Goal: Transaction & Acquisition: Purchase product/service

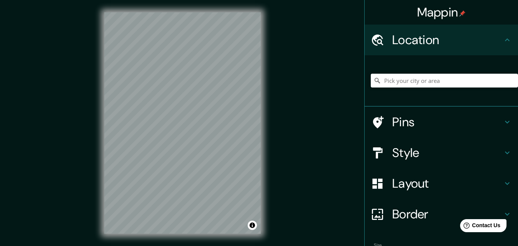
click at [398, 41] on h4 "Location" at bounding box center [447, 39] width 110 height 15
click at [429, 38] on h4 "Location" at bounding box center [447, 39] width 110 height 15
click at [432, 86] on input "Pick your city or area" at bounding box center [444, 81] width 147 height 14
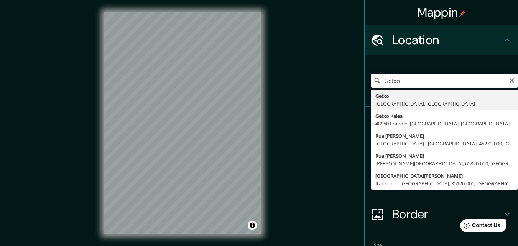
type input "Getxo, [GEOGRAPHIC_DATA], [GEOGRAPHIC_DATA]"
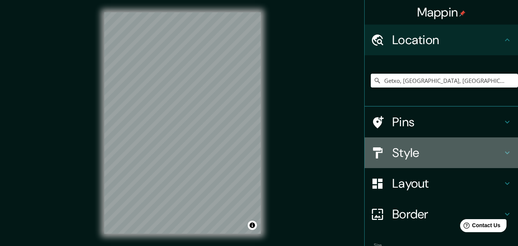
click at [503, 151] on icon at bounding box center [507, 152] width 9 height 9
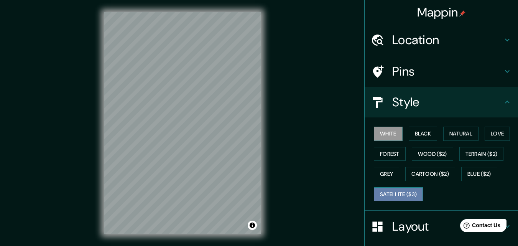
click at [407, 192] on button "Satellite ($3)" at bounding box center [398, 194] width 49 height 14
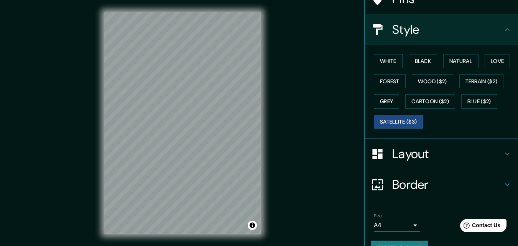
scroll to position [77, 0]
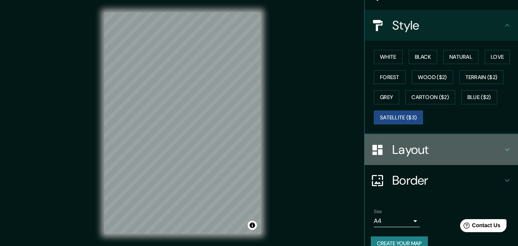
click at [503, 147] on icon at bounding box center [507, 149] width 9 height 9
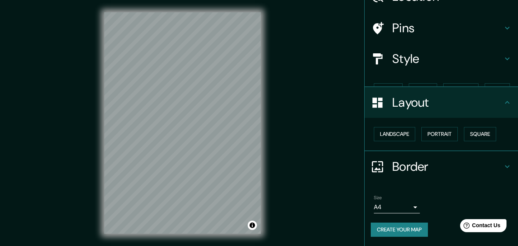
scroll to position [30, 0]
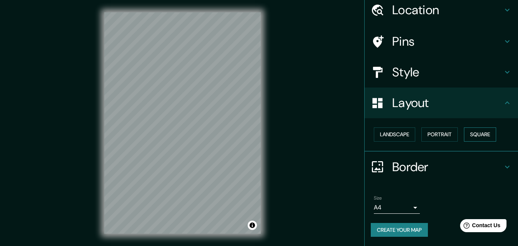
click at [481, 135] on button "Square" at bounding box center [480, 134] width 32 height 14
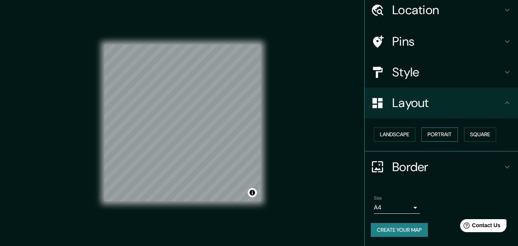
click at [433, 135] on button "Portrait" at bounding box center [439, 134] width 36 height 14
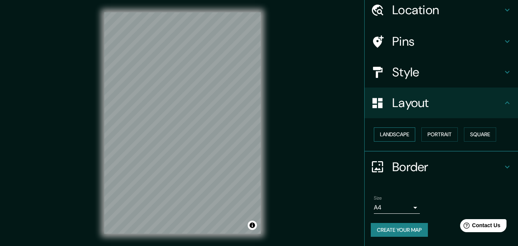
click at [397, 133] on button "Landscape" at bounding box center [394, 134] width 41 height 14
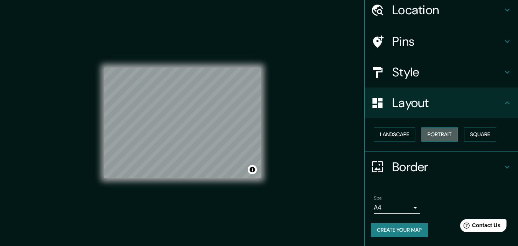
click at [431, 136] on button "Portrait" at bounding box center [439, 134] width 36 height 14
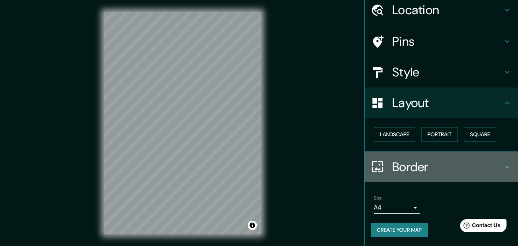
click at [503, 165] on icon at bounding box center [507, 166] width 9 height 9
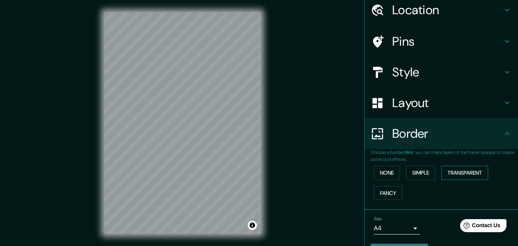
click at [454, 172] on button "Transparent" at bounding box center [464, 173] width 47 height 14
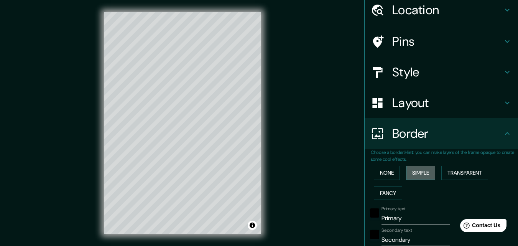
click at [426, 171] on button "Simple" at bounding box center [420, 173] width 29 height 14
click at [386, 173] on button "None" at bounding box center [387, 173] width 26 height 14
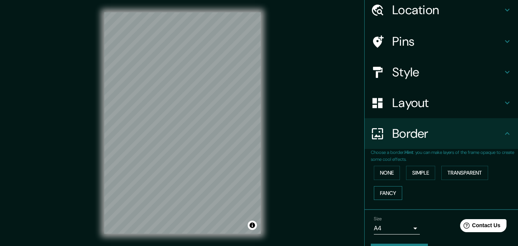
click at [387, 193] on button "Fancy" at bounding box center [388, 193] width 28 height 14
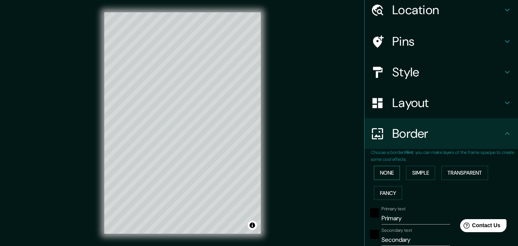
click at [380, 172] on button "None" at bounding box center [387, 173] width 26 height 14
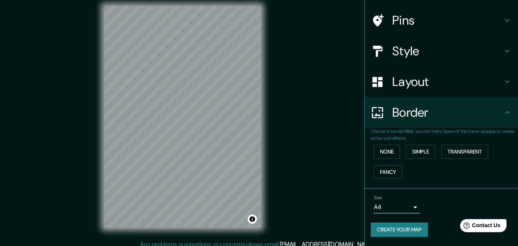
scroll to position [12, 0]
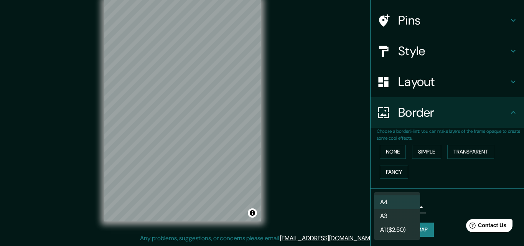
click at [408, 209] on body "Mappin Location Getxo, Vizcaya, España Pins Style Layout Border Choose a border…" at bounding box center [262, 111] width 524 height 246
click at [394, 216] on li "A3" at bounding box center [397, 216] width 46 height 14
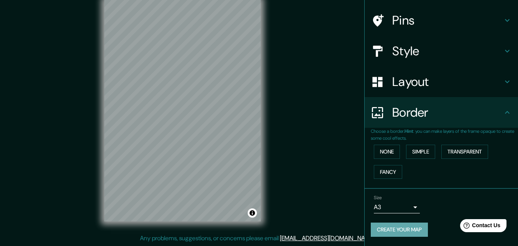
click at [396, 230] on button "Create your map" at bounding box center [399, 229] width 57 height 14
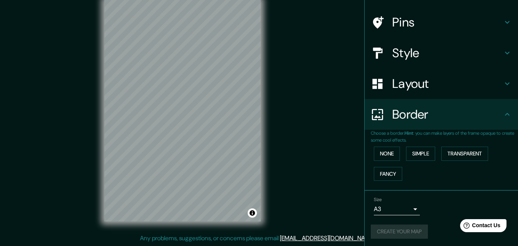
scroll to position [51, 0]
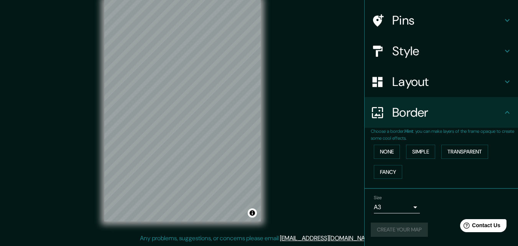
click at [397, 230] on div "Create your map" at bounding box center [441, 229] width 141 height 14
click at [382, 229] on button "Create your map" at bounding box center [399, 229] width 57 height 14
click at [382, 229] on div "Create your map" at bounding box center [441, 229] width 141 height 14
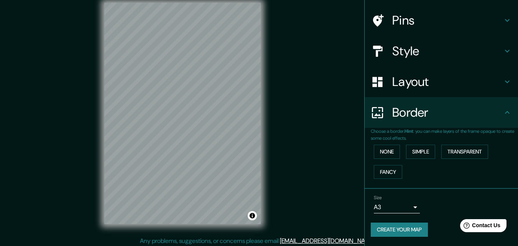
scroll to position [12, 0]
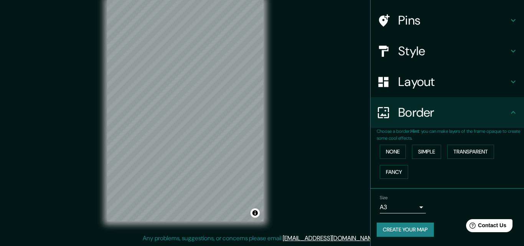
click at [410, 209] on body "Mappin Location Getxo, Vizcaya, España Pins Style Layout Border Choose a border…" at bounding box center [262, 111] width 524 height 246
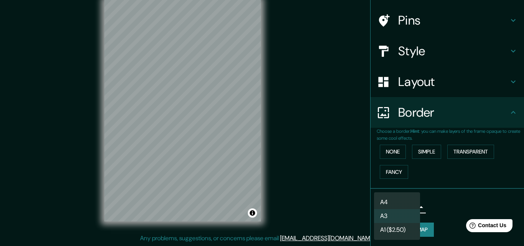
click at [398, 201] on li "A4" at bounding box center [397, 202] width 46 height 14
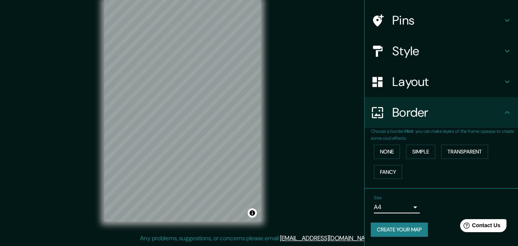
click at [399, 225] on button "Create your map" at bounding box center [399, 229] width 57 height 14
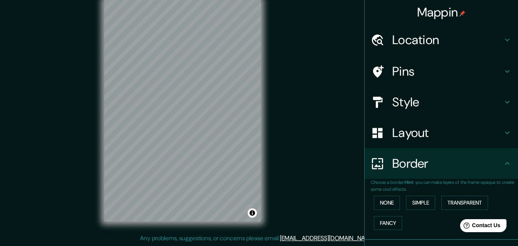
scroll to position [0, 0]
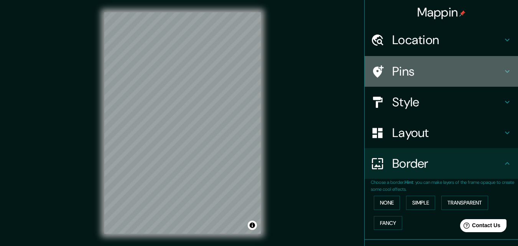
click at [503, 69] on icon at bounding box center [507, 71] width 9 height 9
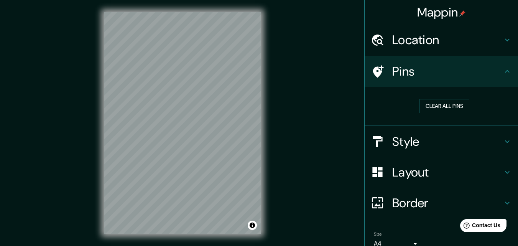
click at [503, 70] on icon at bounding box center [507, 71] width 9 height 9
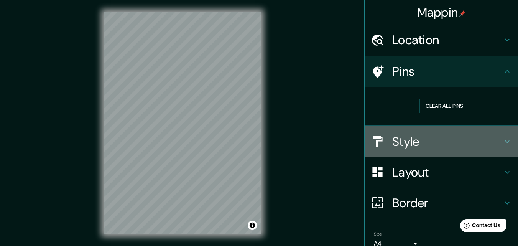
click at [503, 144] on icon at bounding box center [507, 141] width 9 height 9
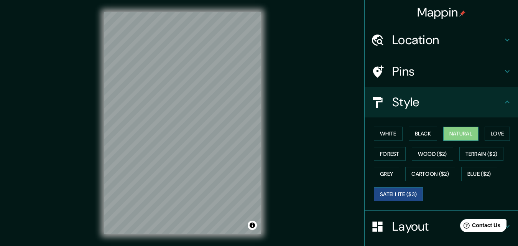
click at [451, 132] on button "Natural" at bounding box center [460, 134] width 35 height 14
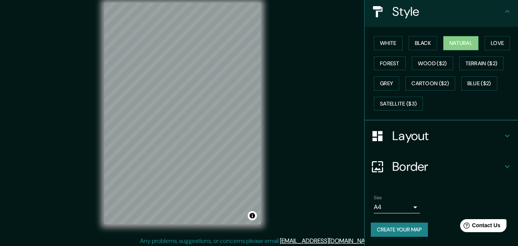
scroll to position [12, 0]
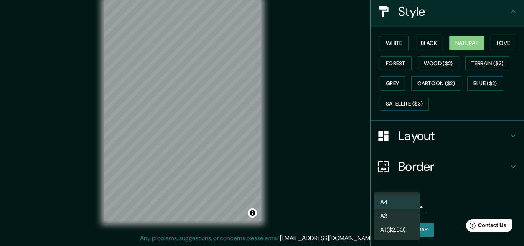
click at [407, 205] on body "Mappin Location Getxo, Vizcaya, España Pins Style White Black Natural Love Fore…" at bounding box center [262, 111] width 524 height 246
click at [406, 200] on li "A4" at bounding box center [397, 202] width 46 height 14
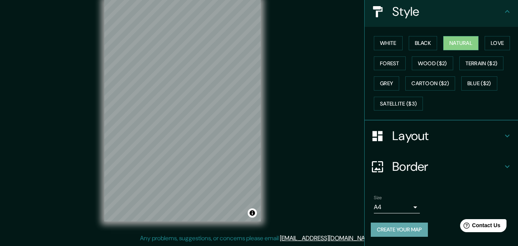
click at [411, 226] on button "Create your map" at bounding box center [399, 229] width 57 height 14
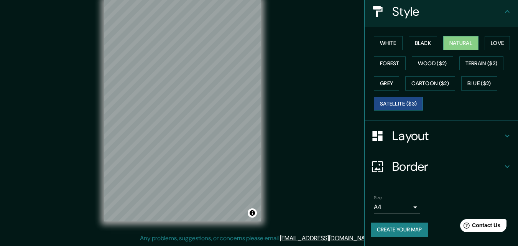
scroll to position [0, 0]
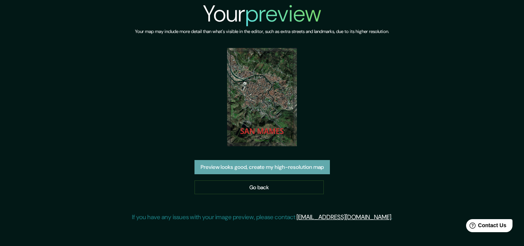
click at [297, 164] on button "Preview looks good, create my high-resolution map" at bounding box center [261, 167] width 135 height 14
